Goal: Information Seeking & Learning: Learn about a topic

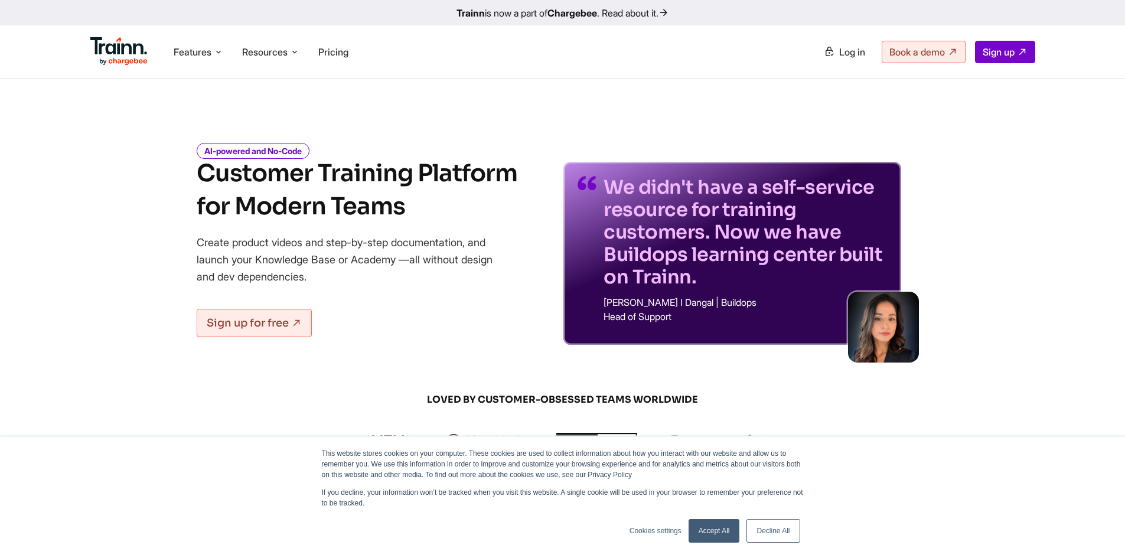
click at [705, 528] on link "Accept All" at bounding box center [713, 531] width 51 height 24
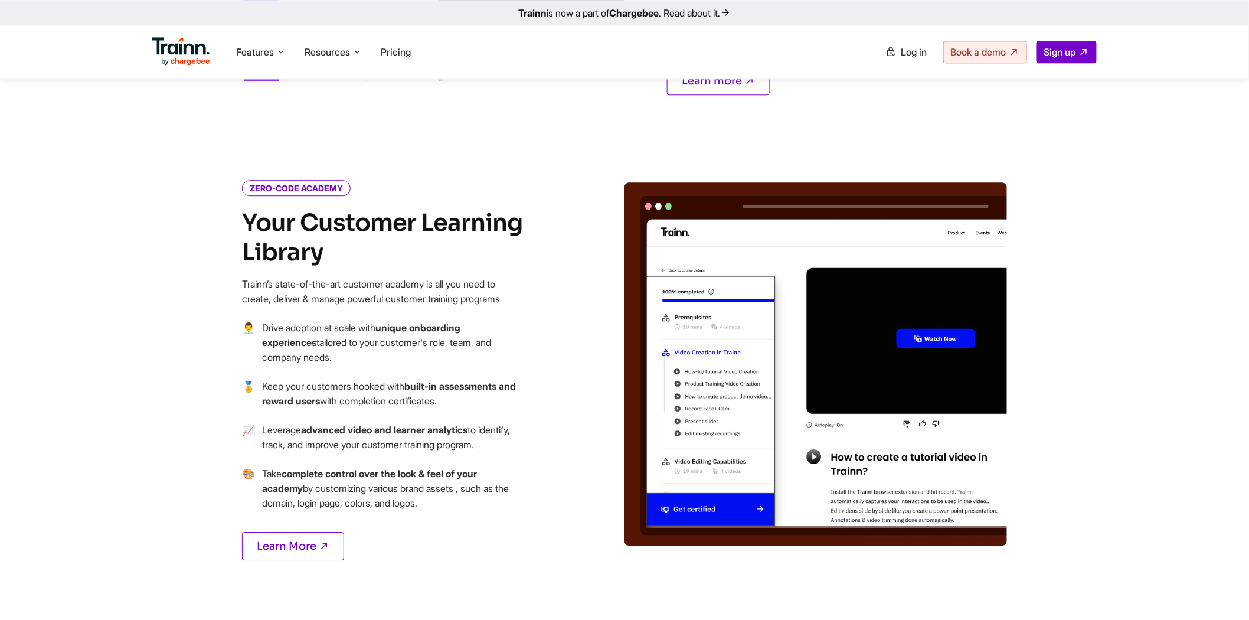
scroll to position [1181, 0]
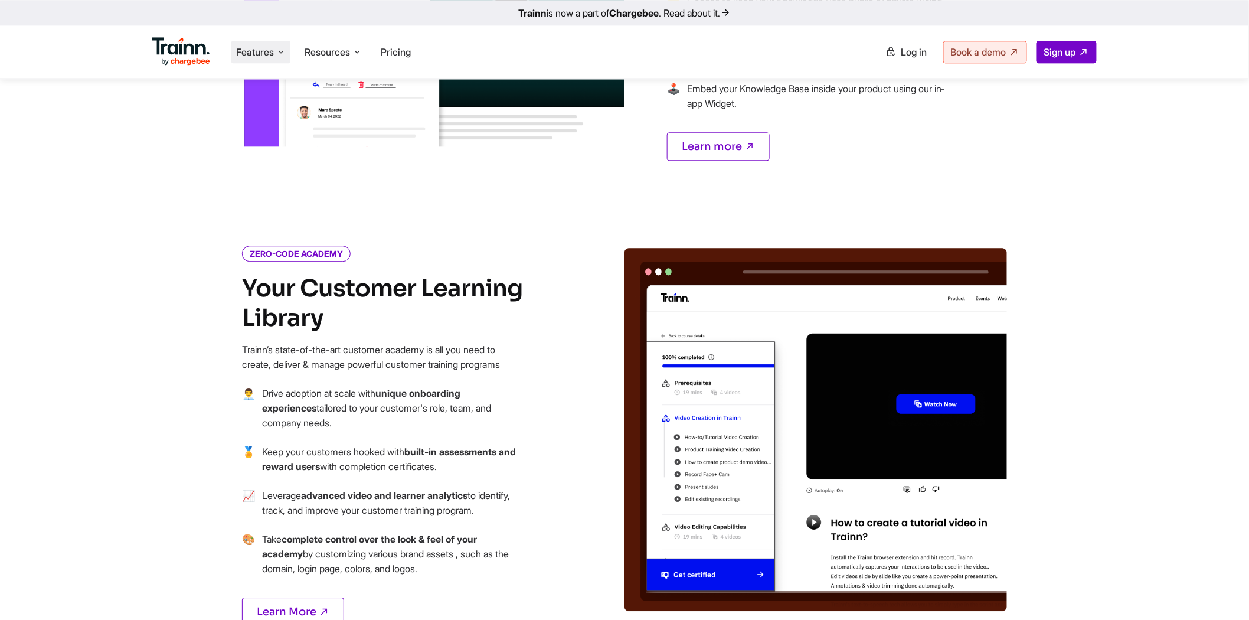
click at [273, 53] on span "Features" at bounding box center [255, 51] width 38 height 13
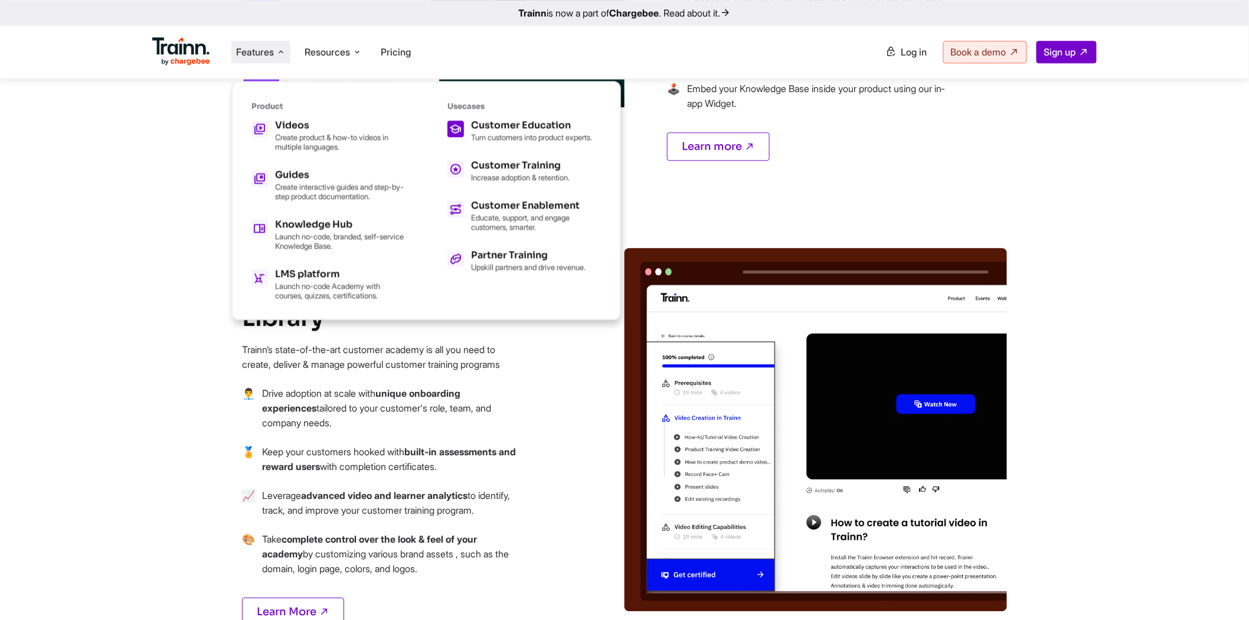
click at [531, 122] on h5 "Customer Education" at bounding box center [531, 124] width 121 height 9
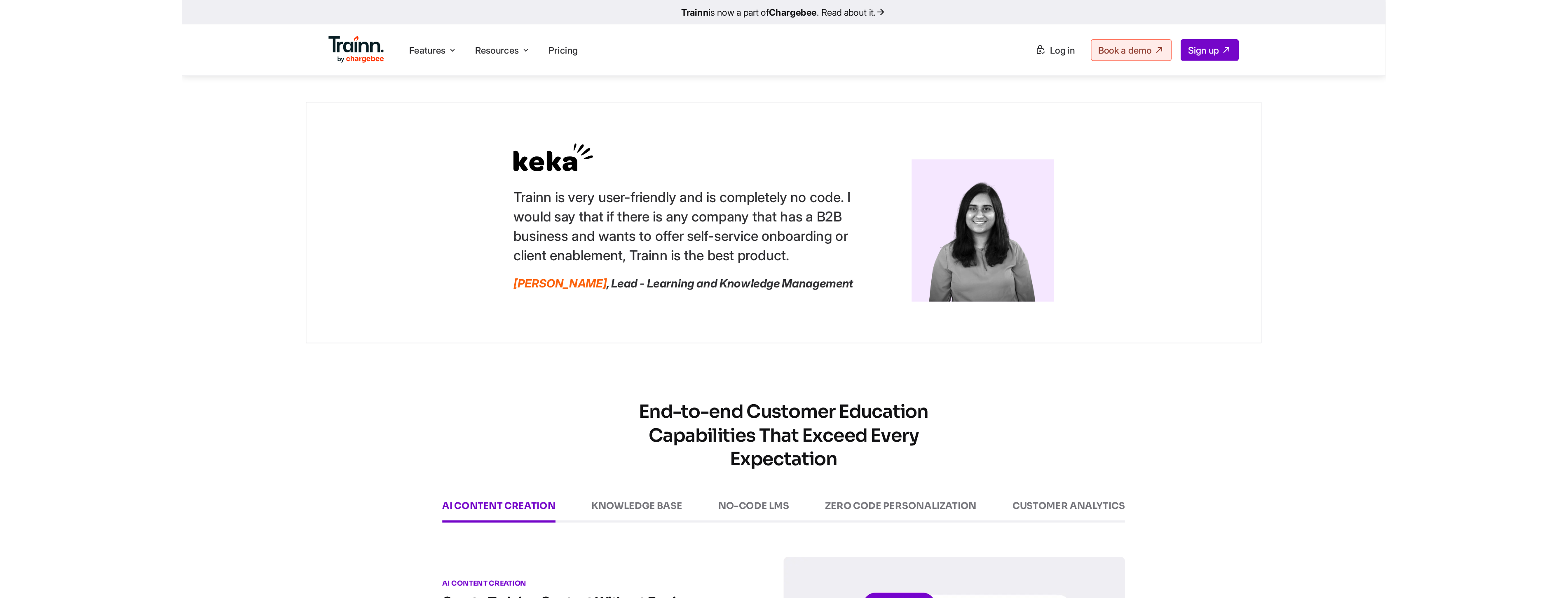
scroll to position [825, 0]
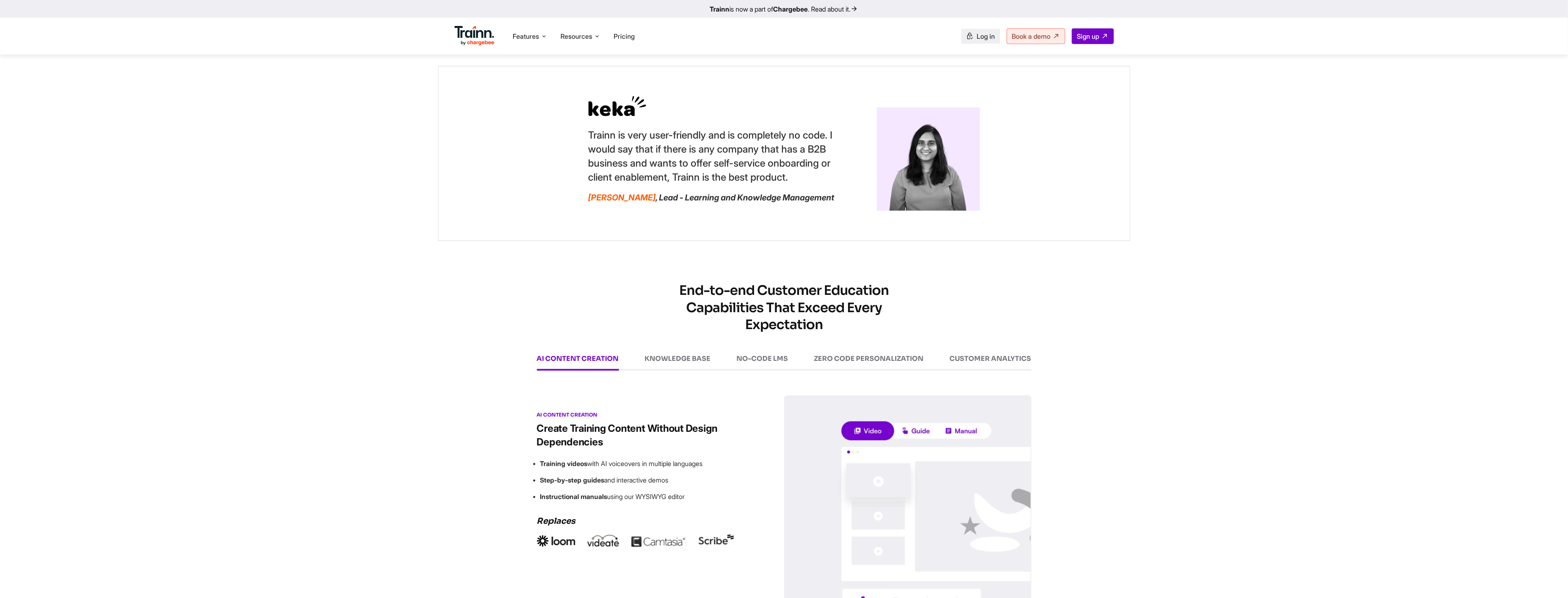
click at [785, 34] on span "Log in" at bounding box center [986, 36] width 18 height 8
click at [667, 369] on div "KNOWLEDGE BASE" at bounding box center [678, 363] width 66 height 15
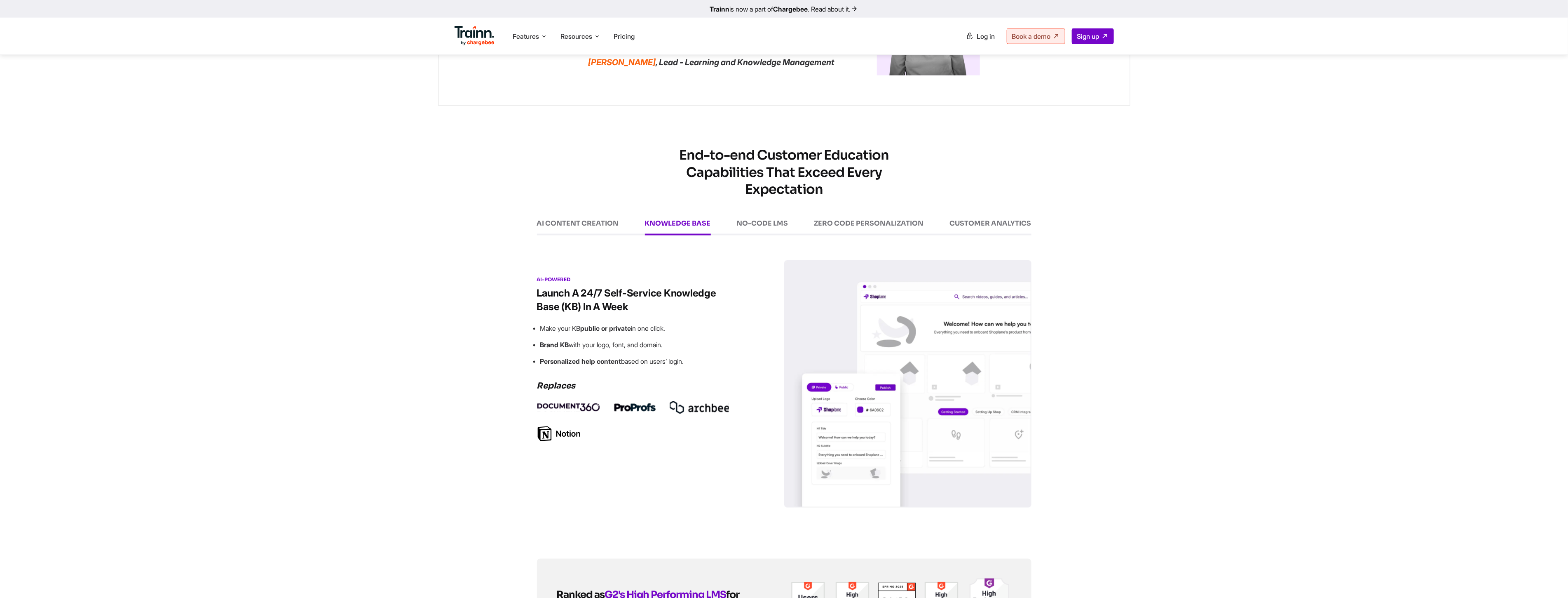
scroll to position [962, 0]
click at [772, 233] on div "NO-CODE LMS" at bounding box center [763, 226] width 52 height 15
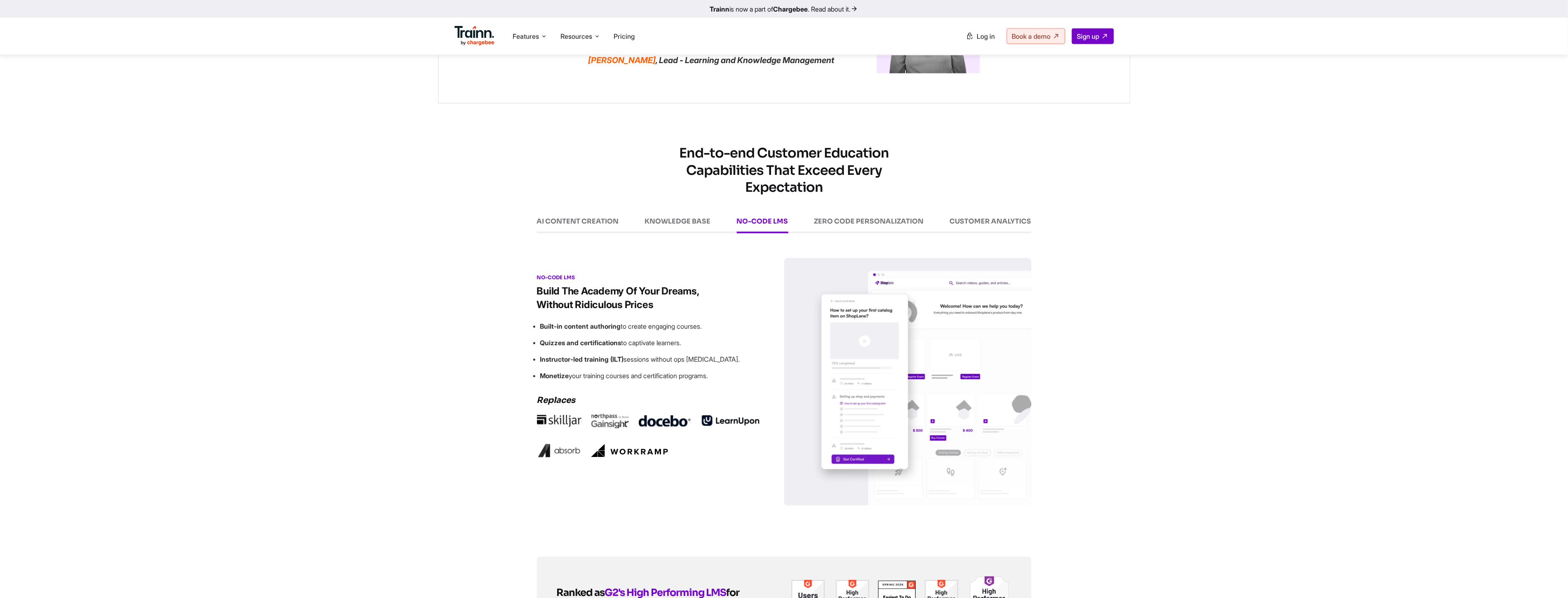
click at [785, 233] on div "ZERO CODE PERSONALIZATION" at bounding box center [869, 226] width 110 height 15
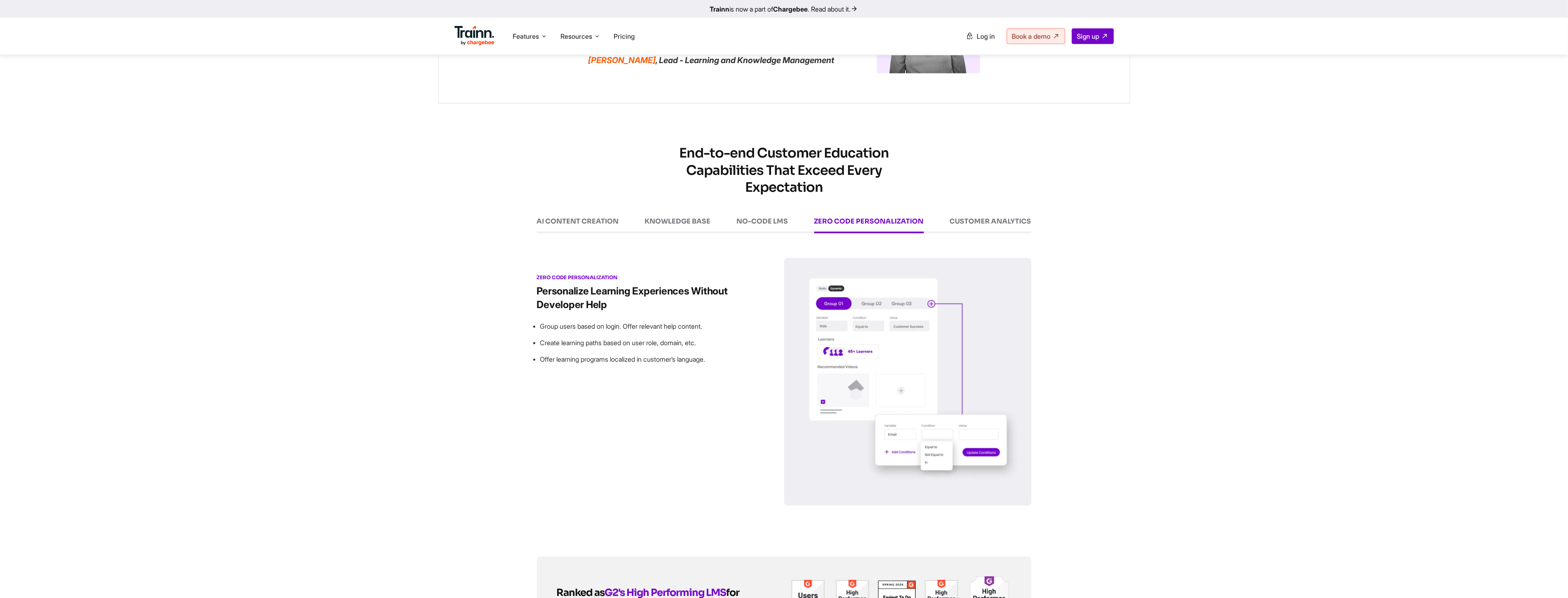
click at [785, 233] on div "CUSTOMER ANALYTICS" at bounding box center [991, 226] width 82 height 15
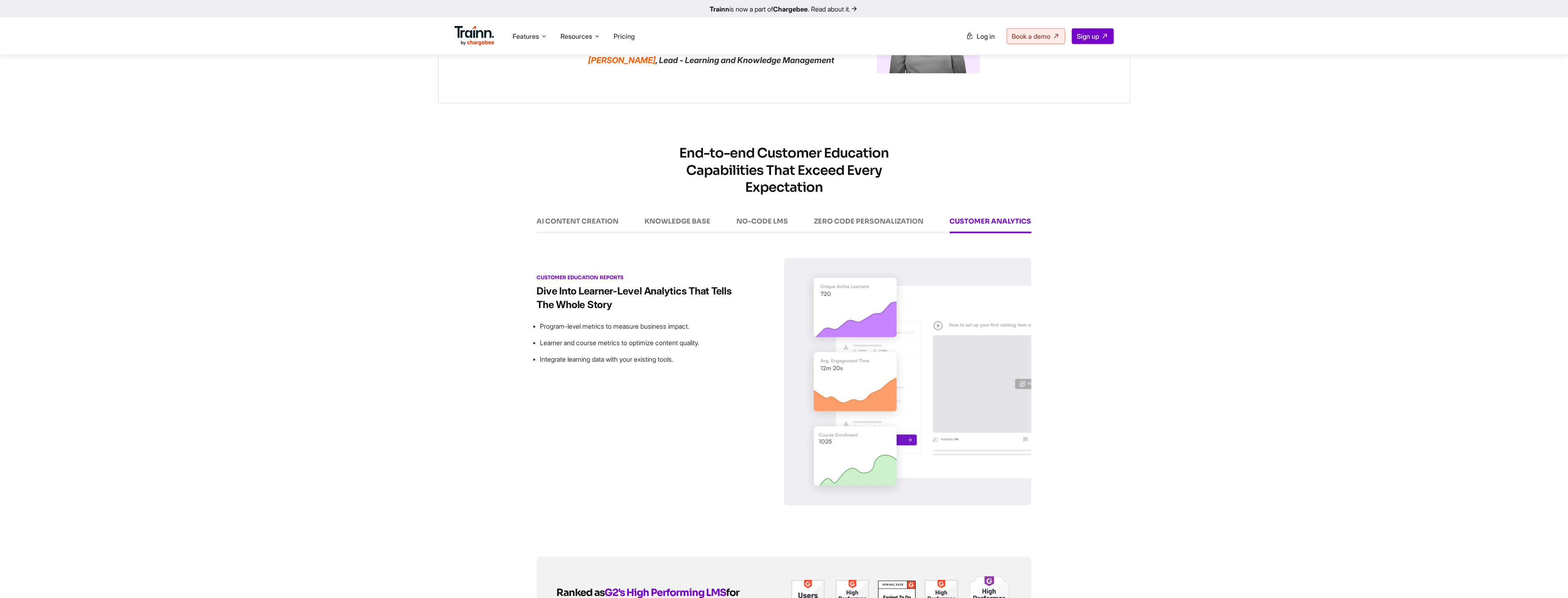
click at [588, 231] on div "AI CONTENT CREATION" at bounding box center [577, 226] width 82 height 15
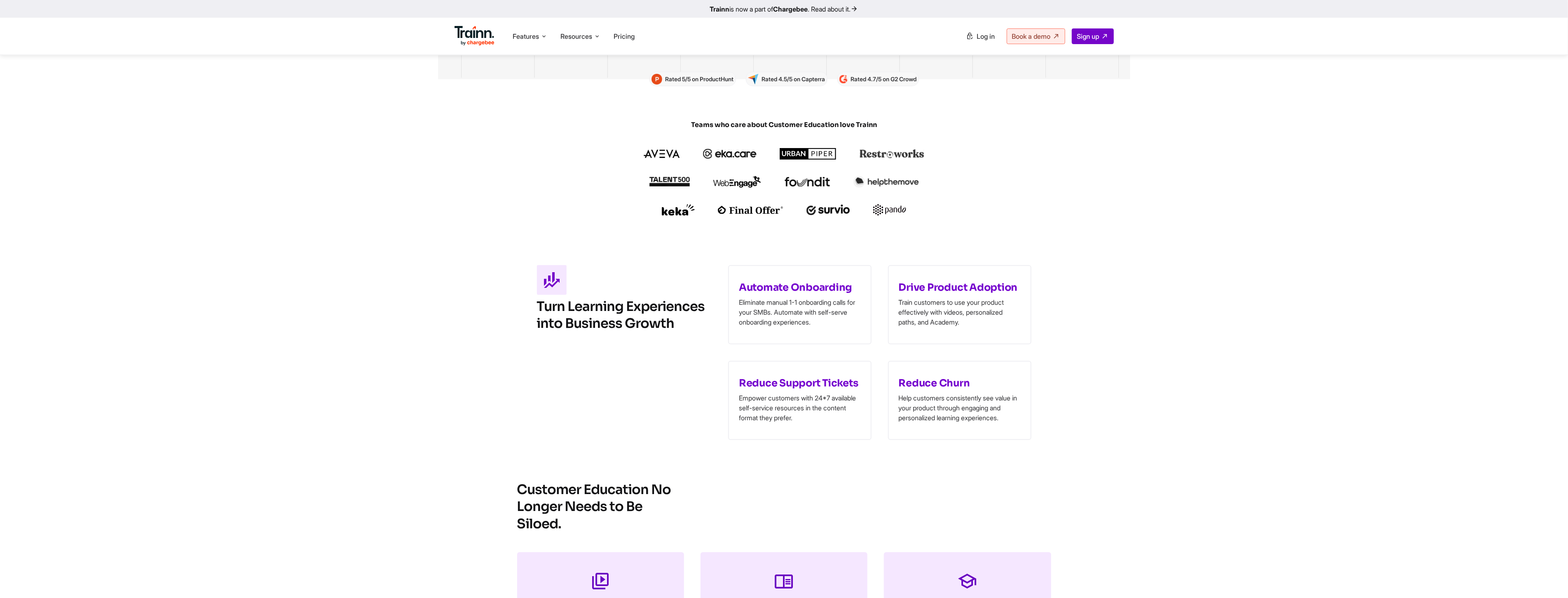
scroll to position [0, 0]
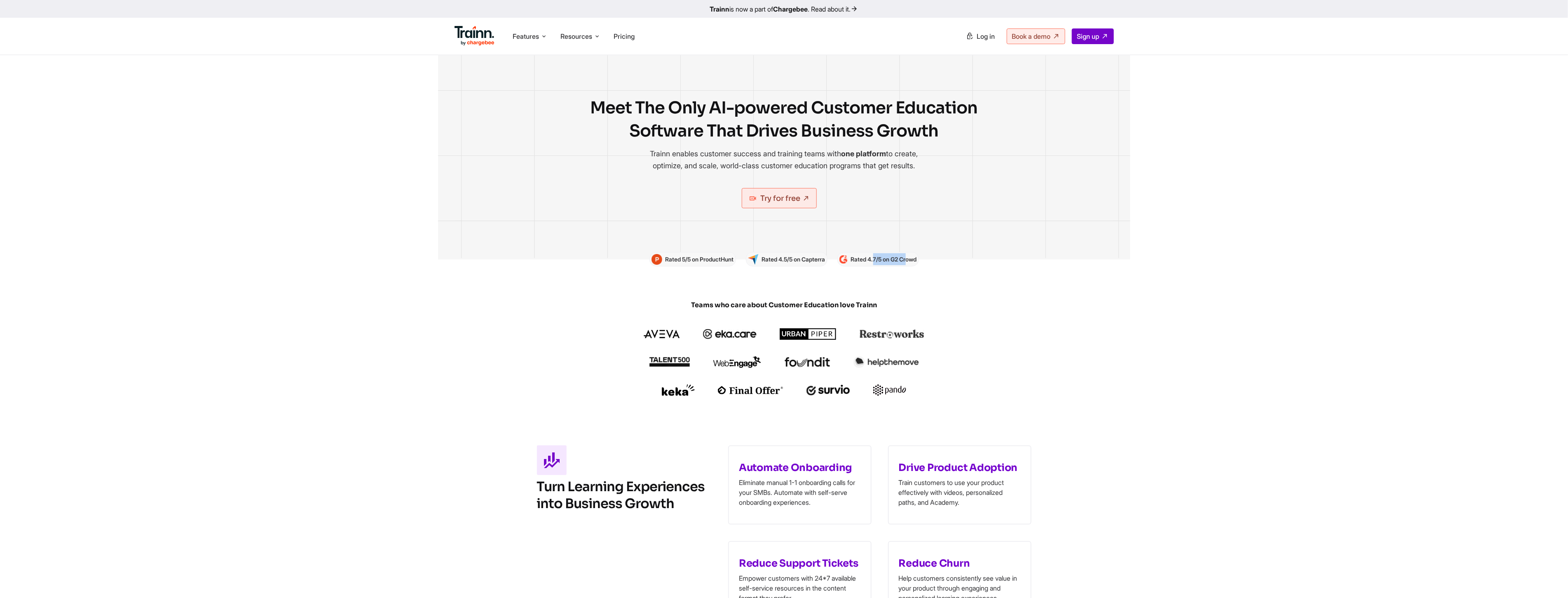
drag, startPoint x: 877, startPoint y: 271, endPoint x: 910, endPoint y: 272, distance: 33.0
click at [785, 265] on p "Rated 4.7/5 on G2 Crowd" at bounding box center [884, 258] width 66 height 12
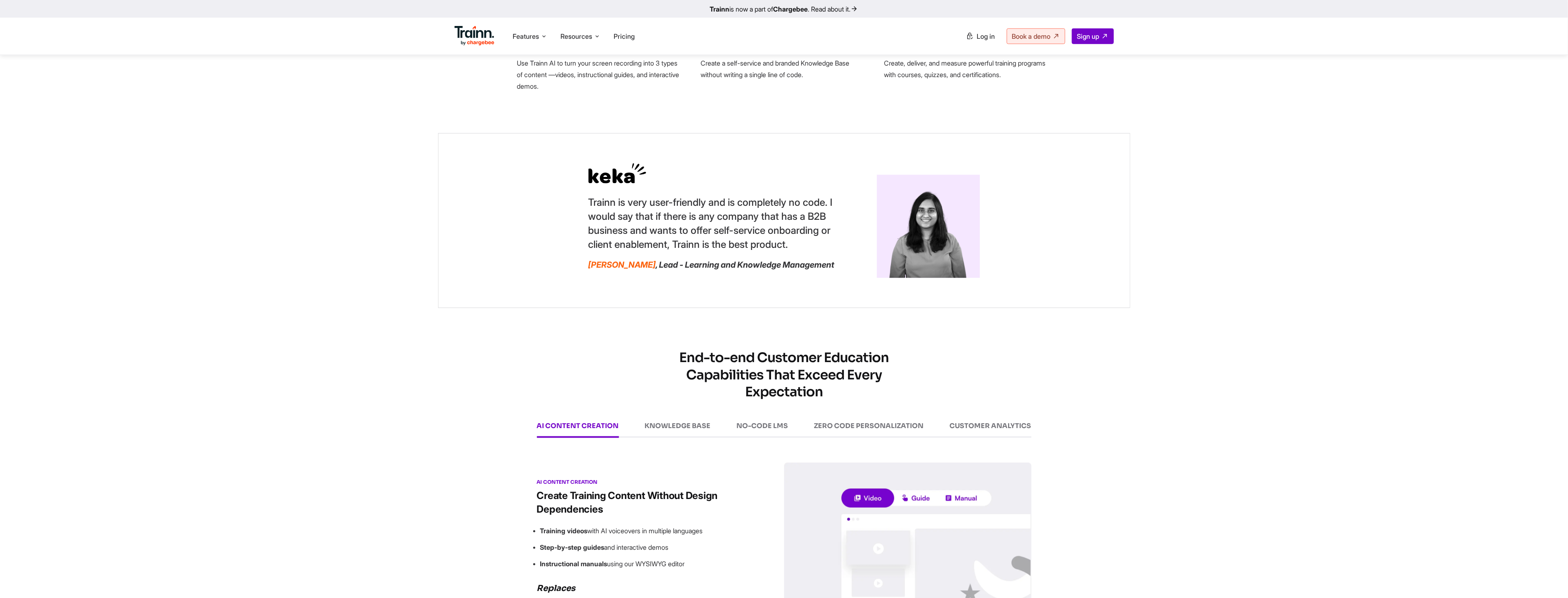
scroll to position [825, 0]
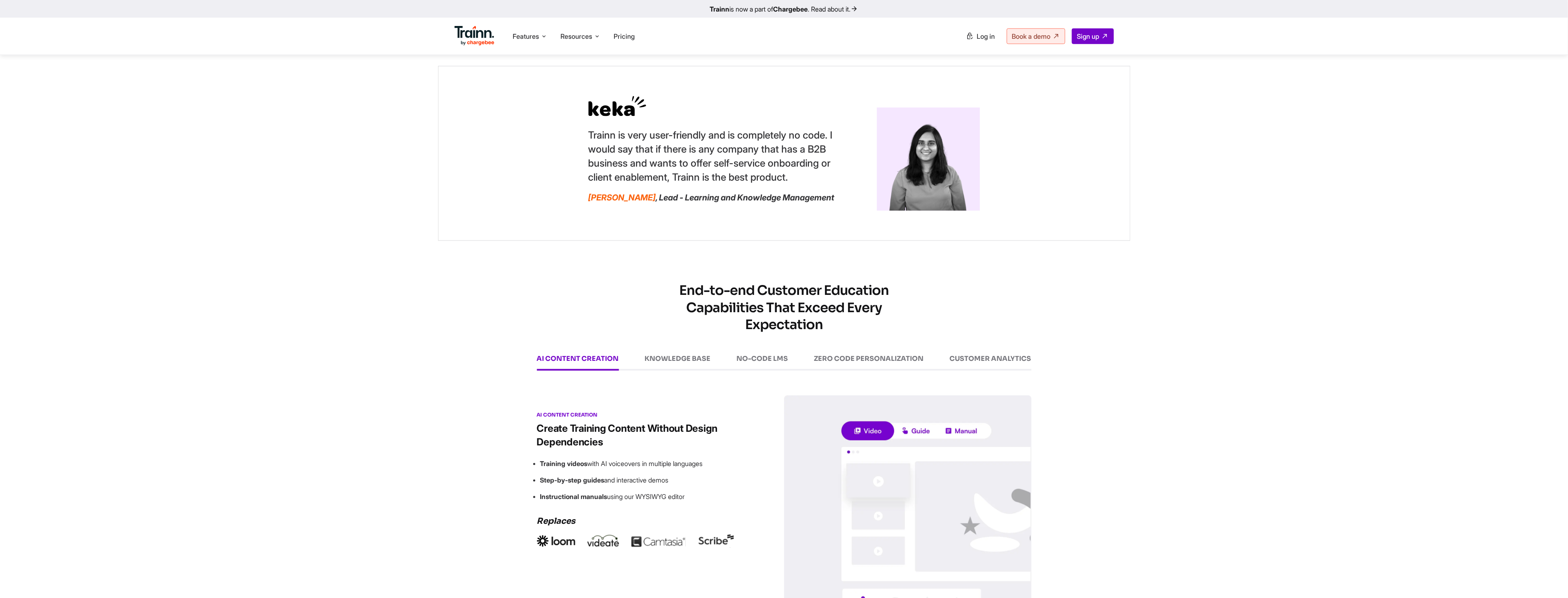
click at [682, 371] on div "KNOWLEDGE BASE" at bounding box center [678, 363] width 66 height 15
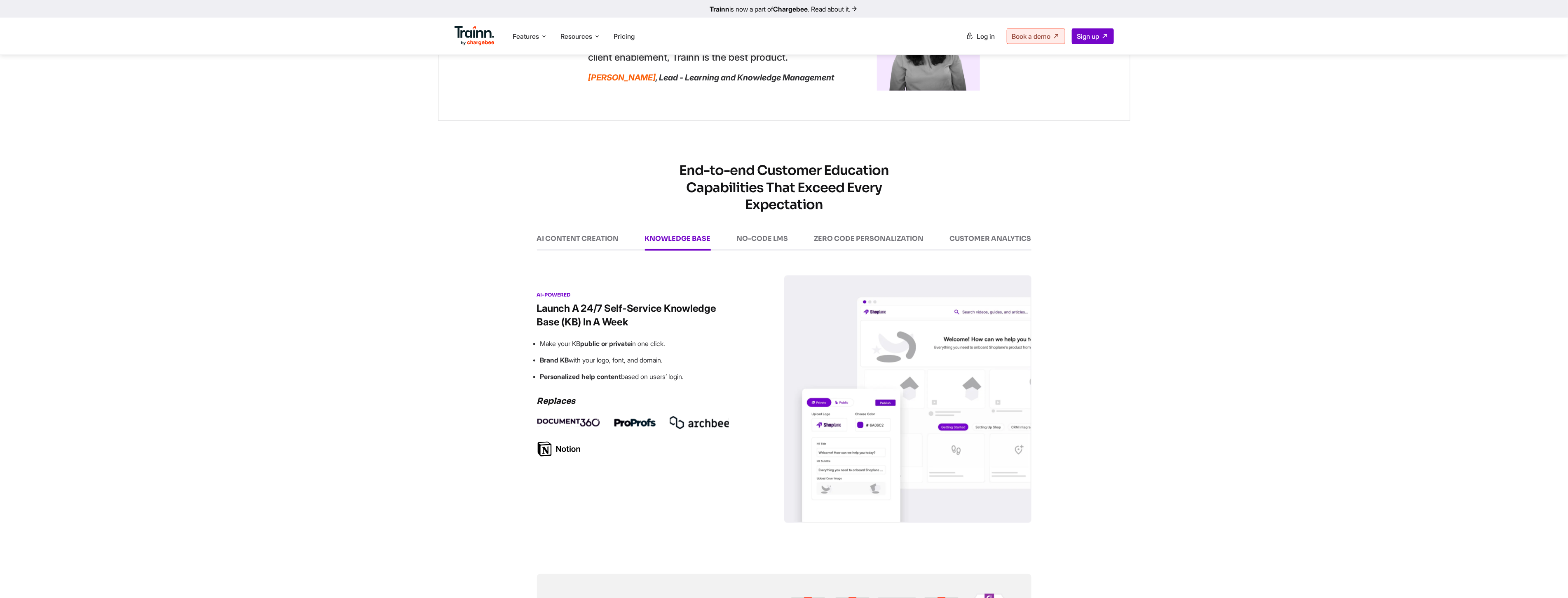
scroll to position [962, 0]
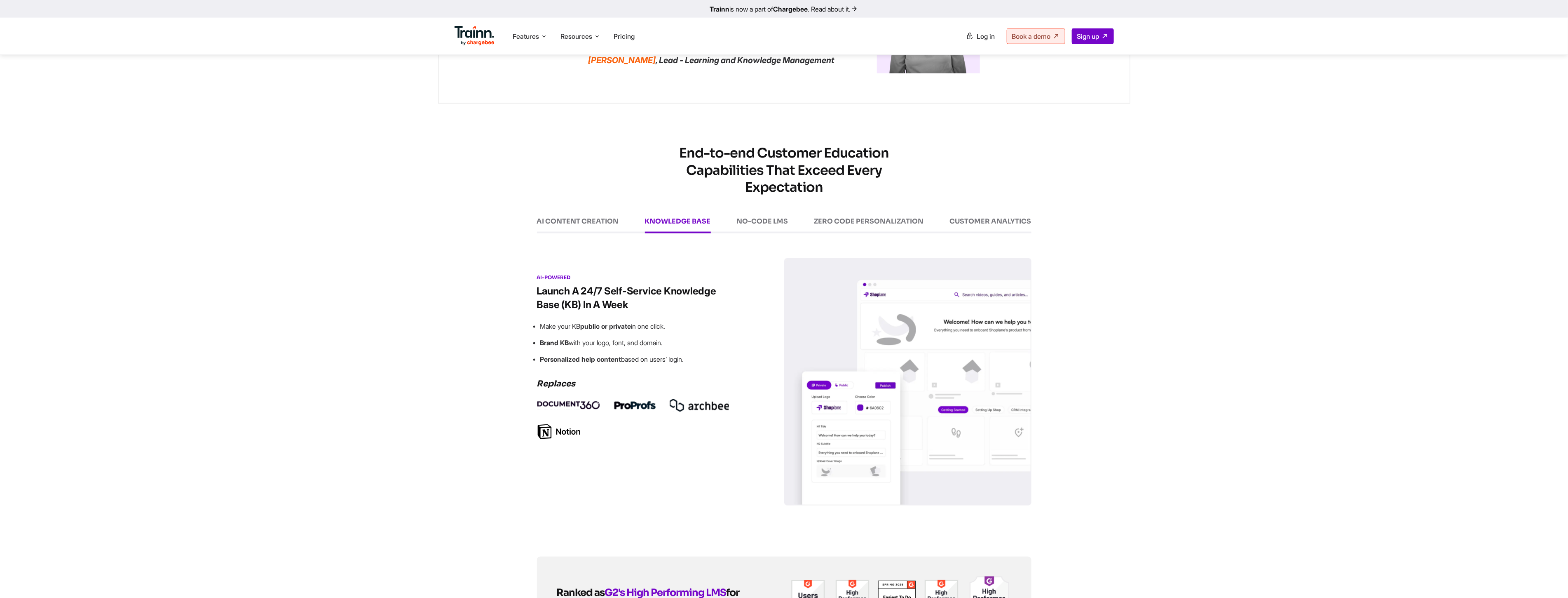
click at [595, 233] on div "AI CONTENT CREATION" at bounding box center [577, 226] width 82 height 15
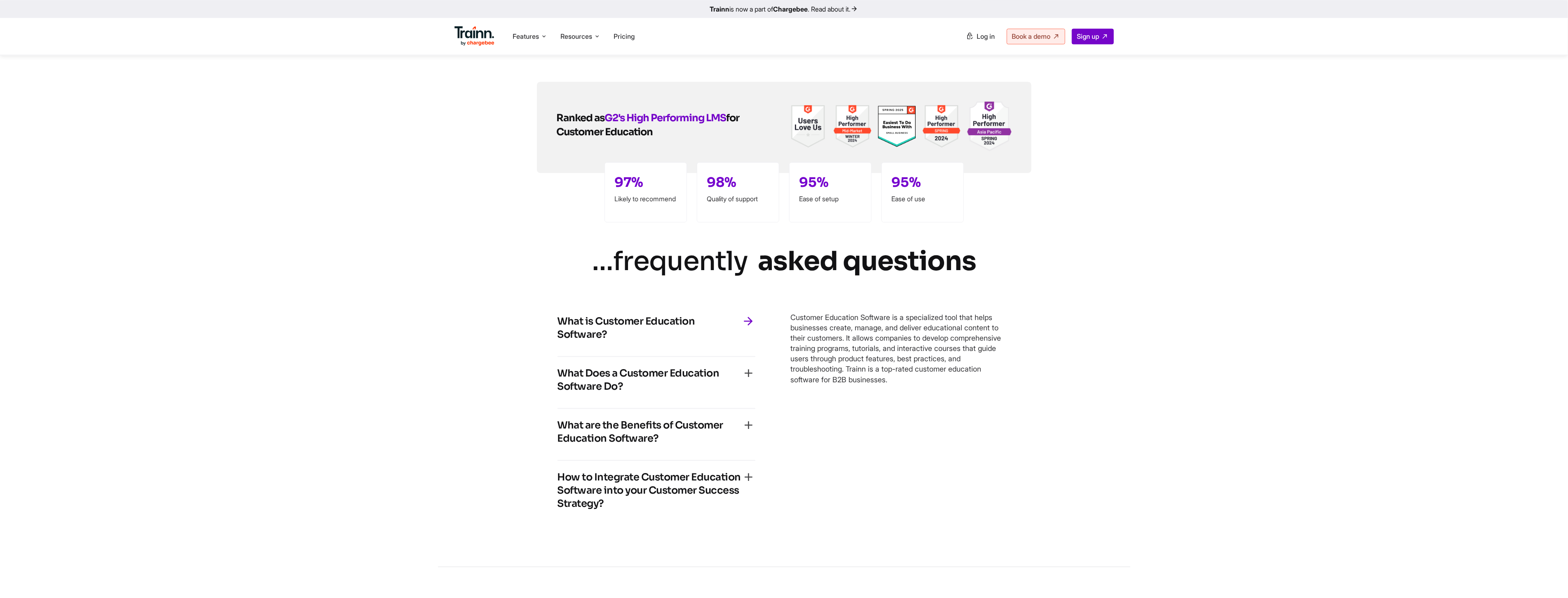
scroll to position [1420, 0]
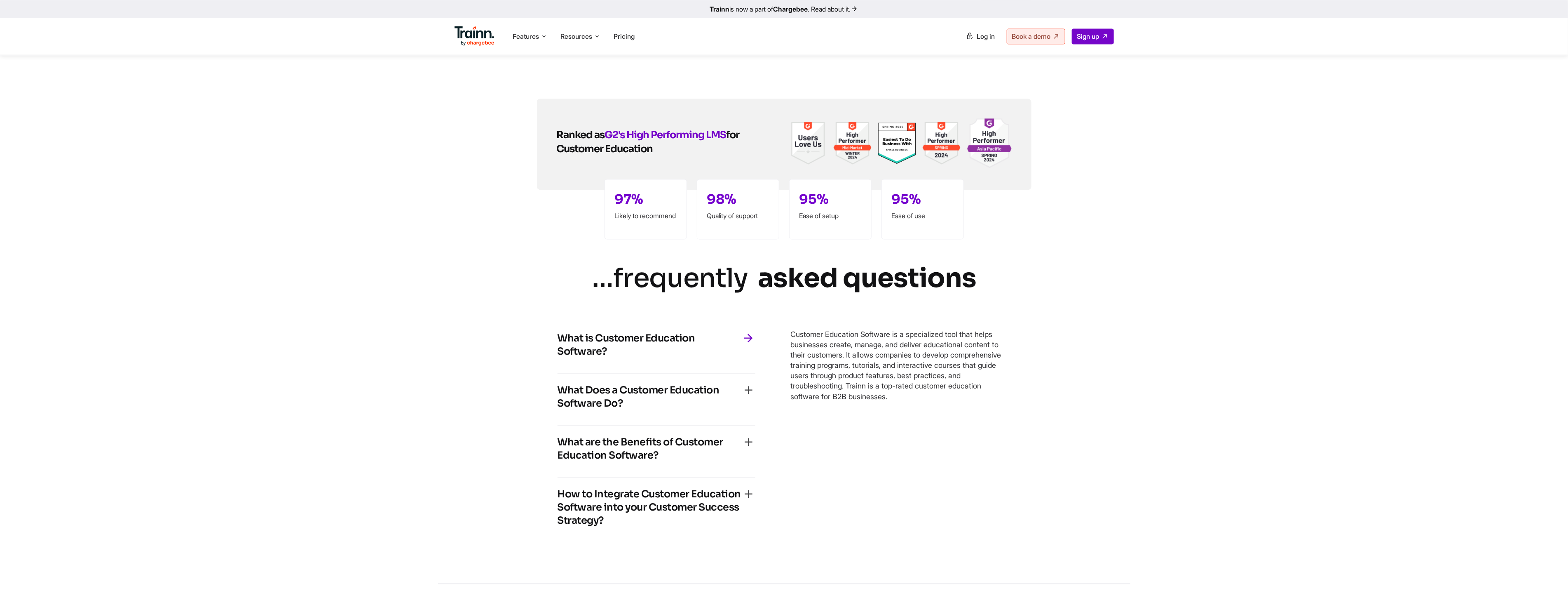
click at [646, 389] on h4 "What are the Benefits of Customer Education Software?" at bounding box center [650, 449] width 184 height 27
click at [622, 352] on h4 "What is Customer Education Software?" at bounding box center [650, 345] width 184 height 27
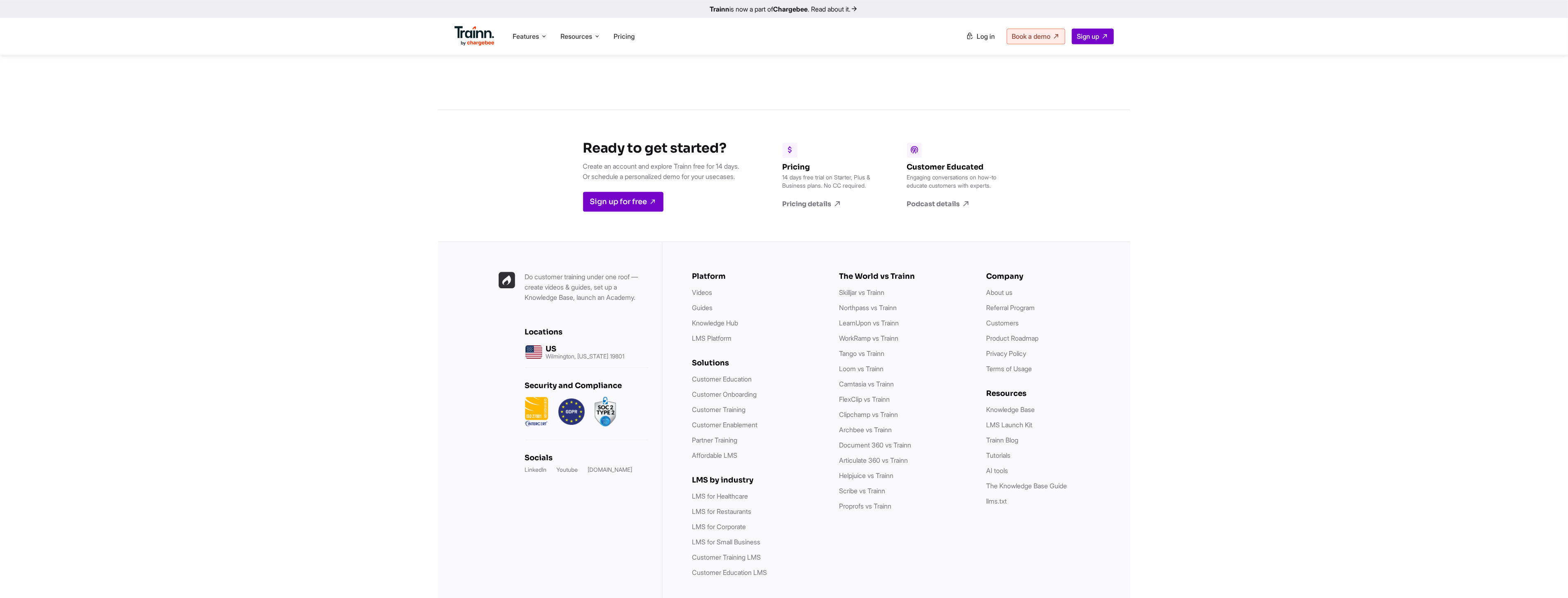
scroll to position [1918, 0]
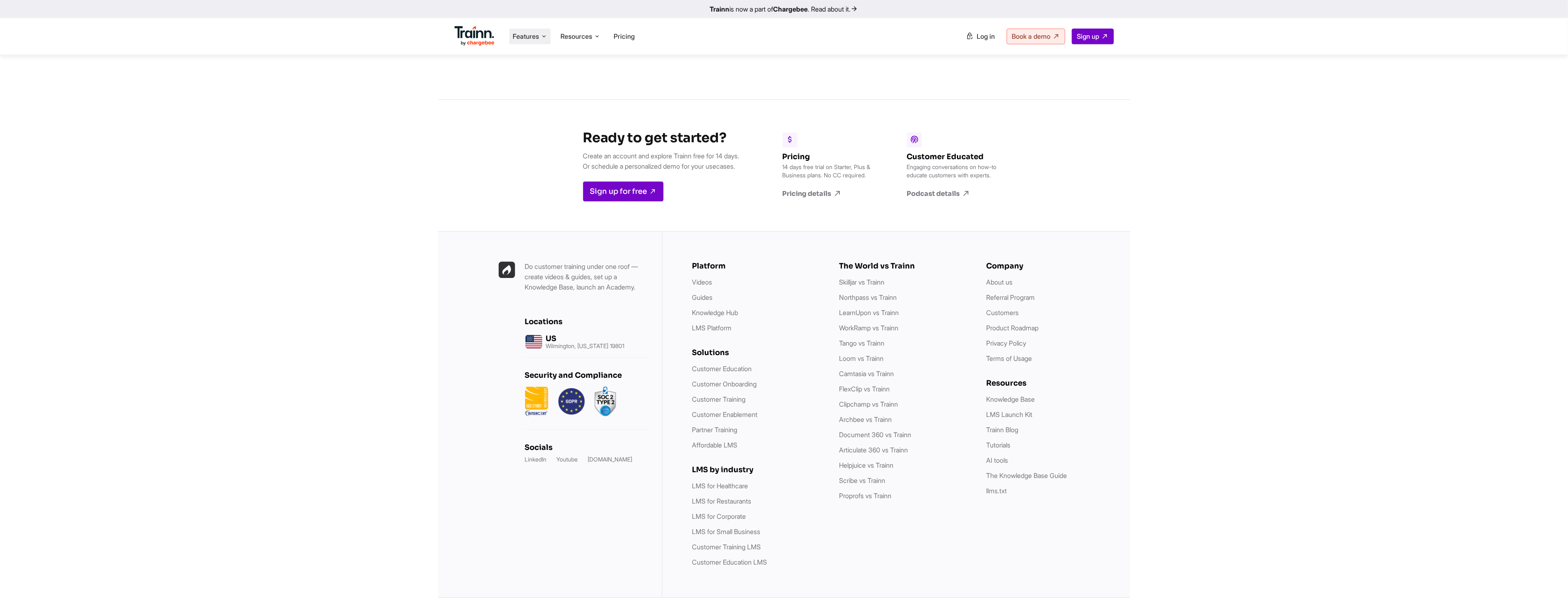
click at [539, 39] on span "Features" at bounding box center [526, 36] width 27 height 9
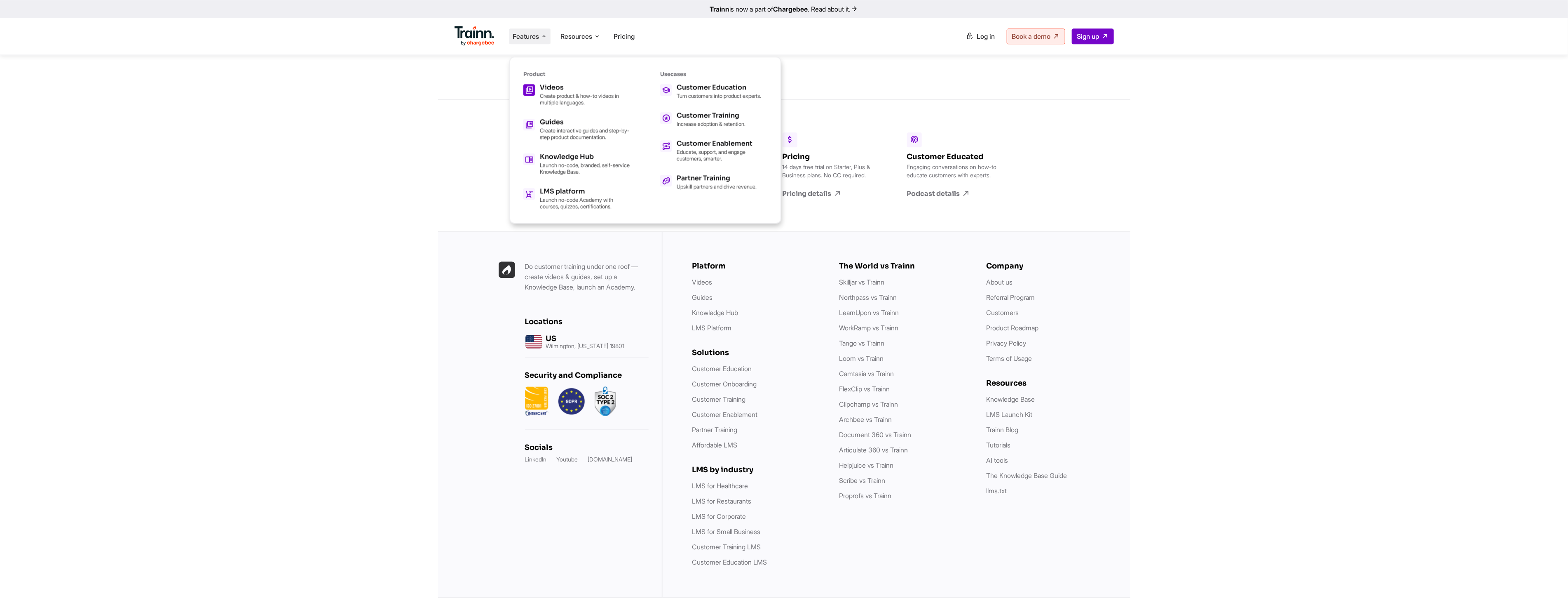
click at [565, 89] on h5 "Videos" at bounding box center [585, 87] width 91 height 6
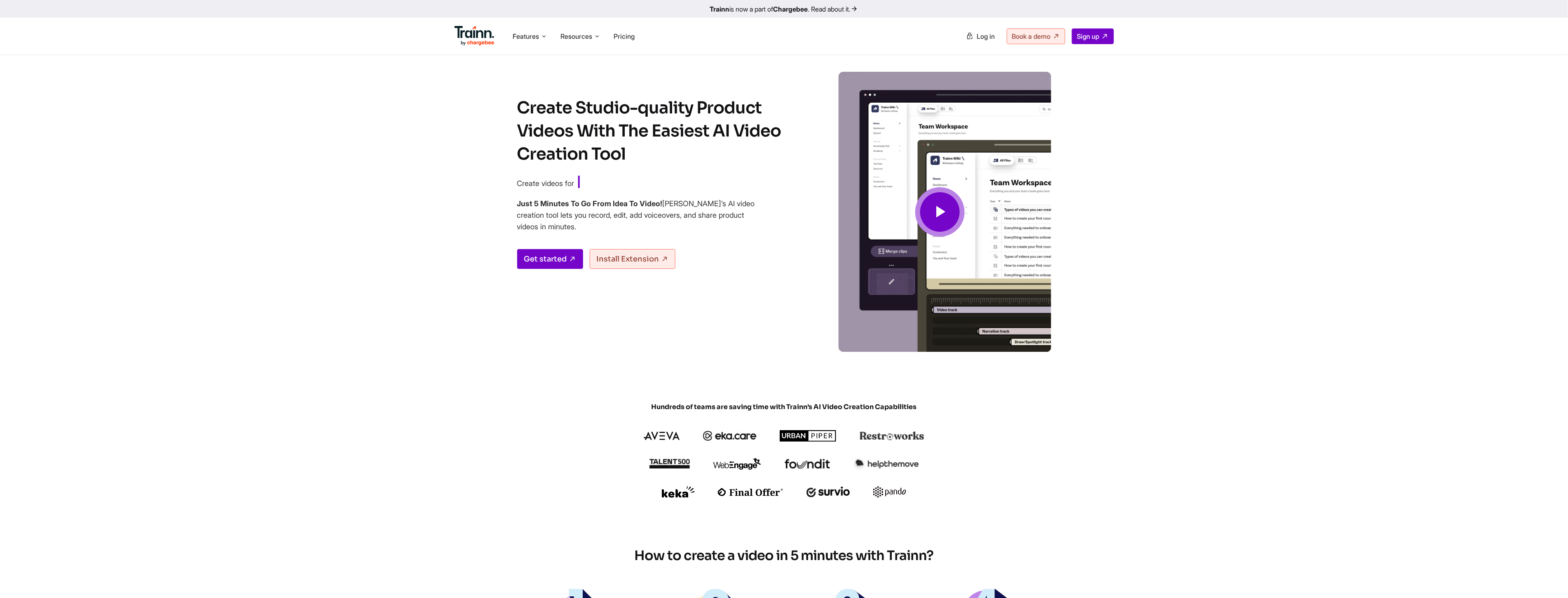
click at [785, 200] on span at bounding box center [940, 212] width 50 height 50
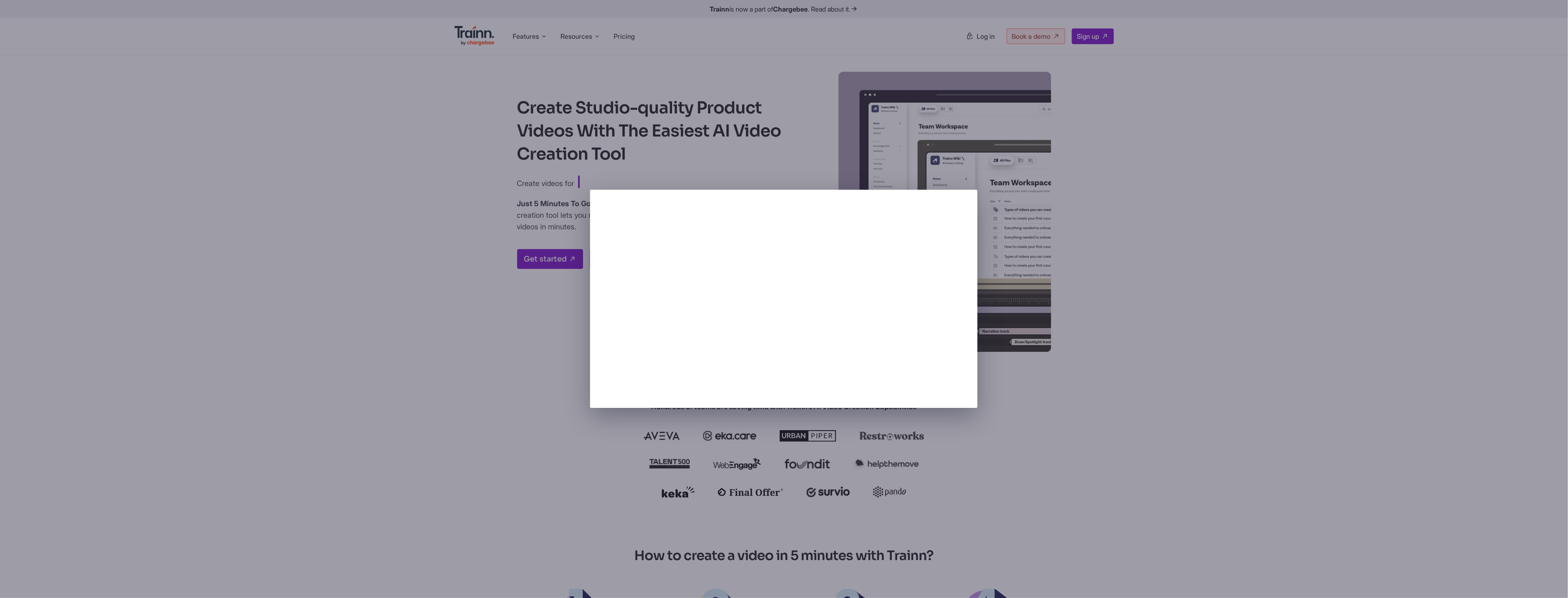
click at [785, 389] on div at bounding box center [784, 299] width 1568 height 598
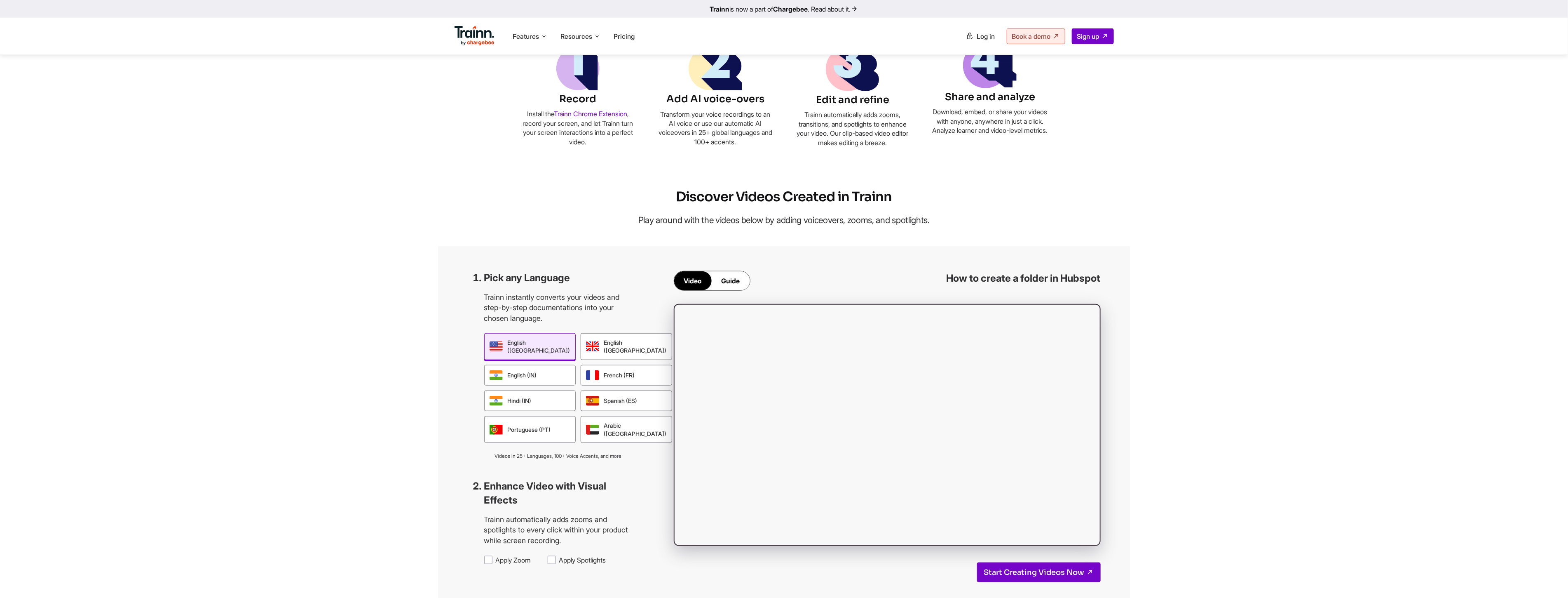
scroll to position [550, 0]
click at [741, 278] on div "Guide" at bounding box center [731, 278] width 38 height 19
click at [697, 282] on div "Video" at bounding box center [693, 278] width 38 height 19
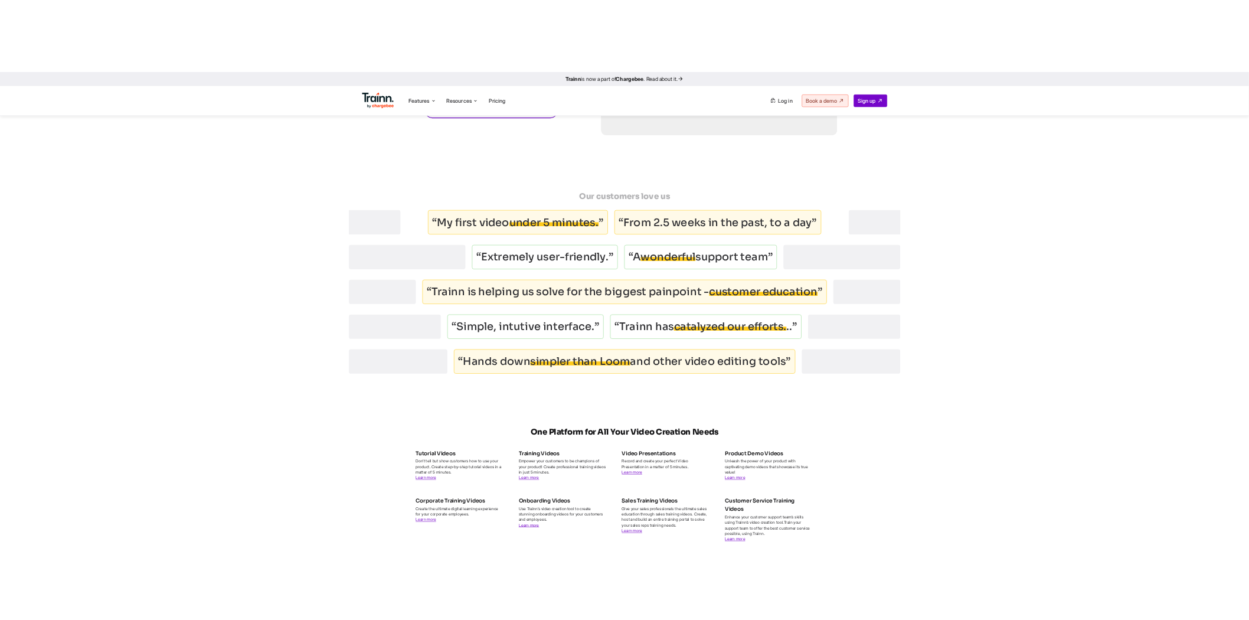
scroll to position [3804, 0]
